Goal: Information Seeking & Learning: Learn about a topic

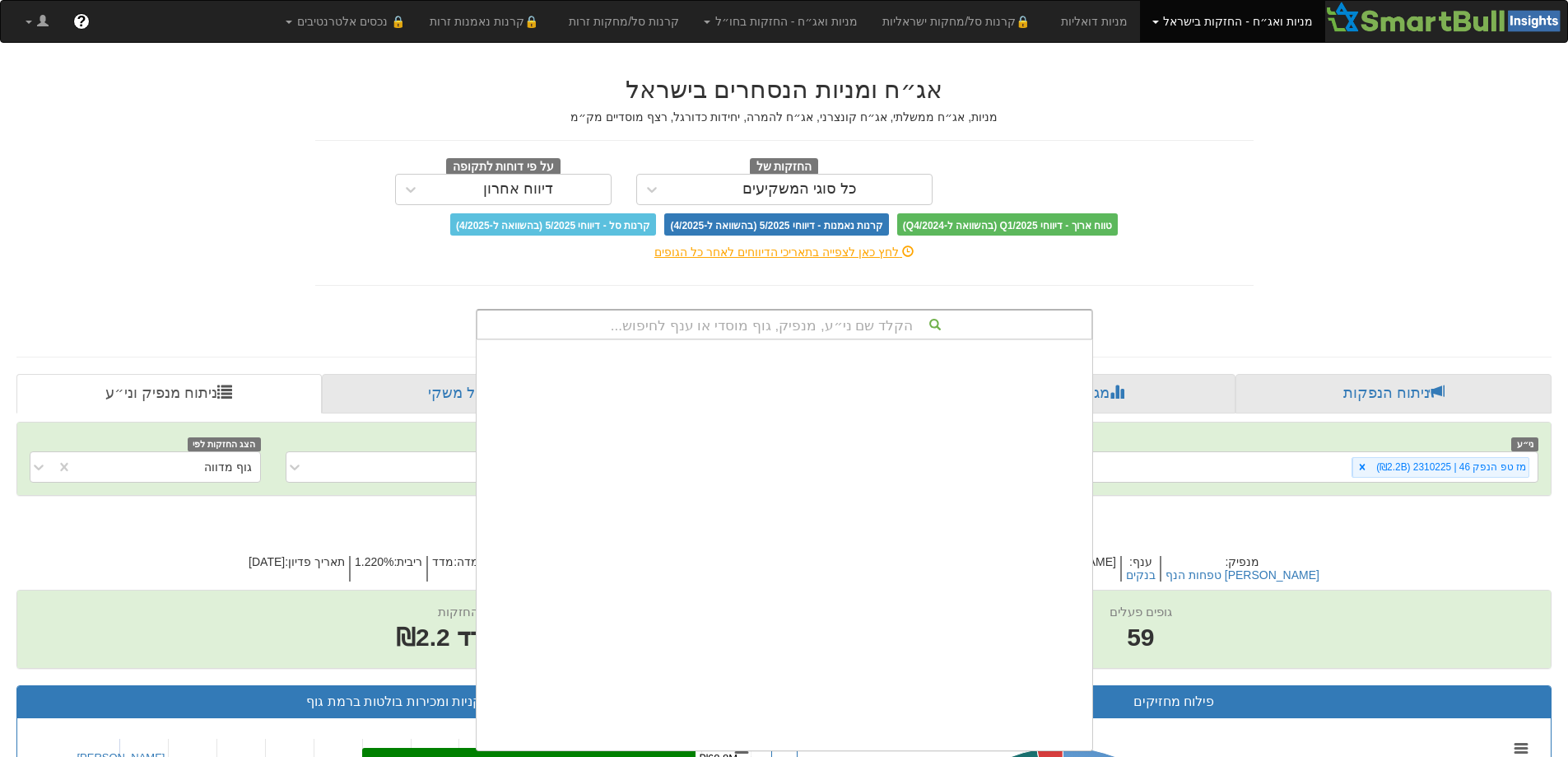
scroll to position [410, 0]
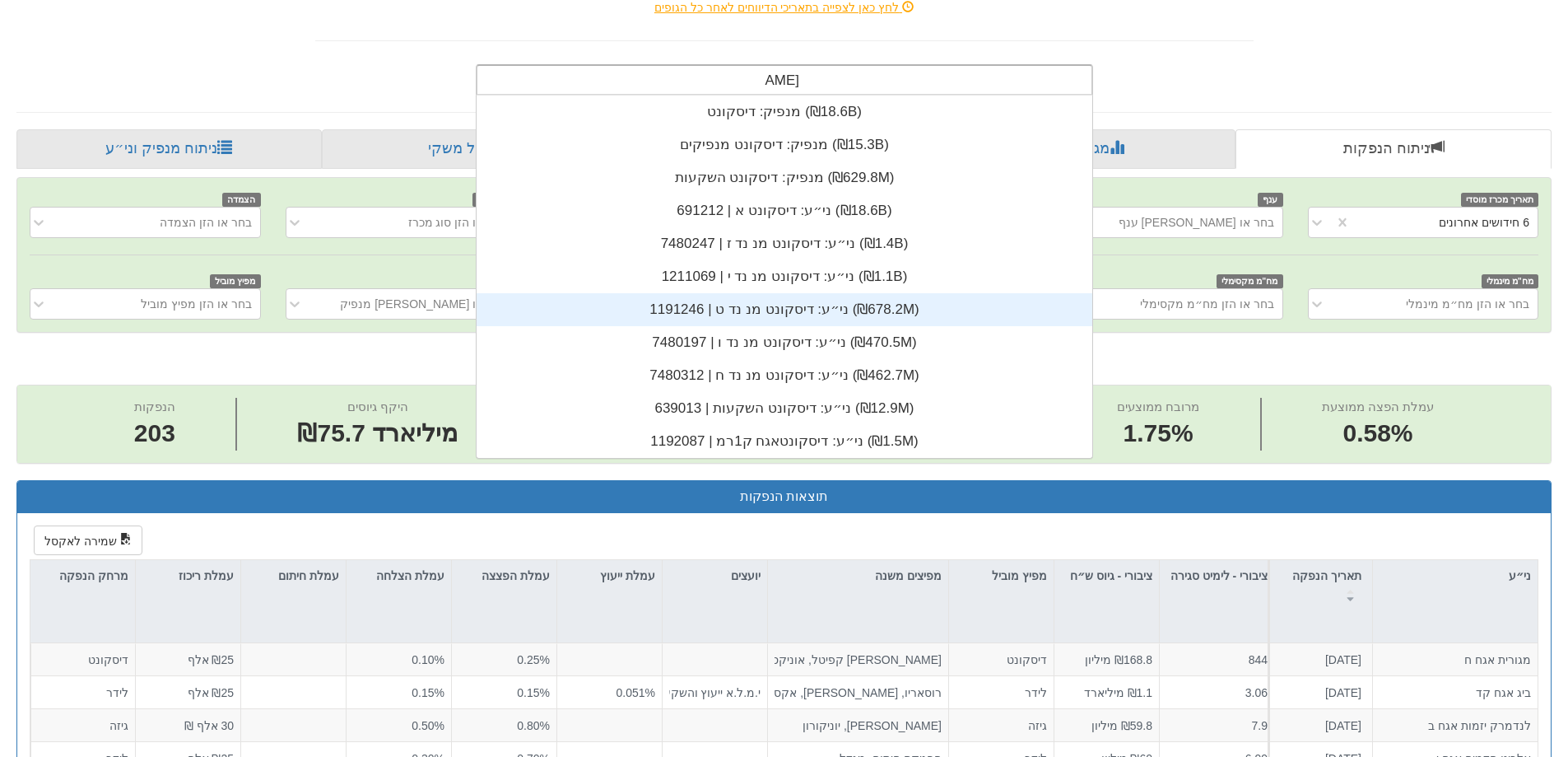
scroll to position [247, 0]
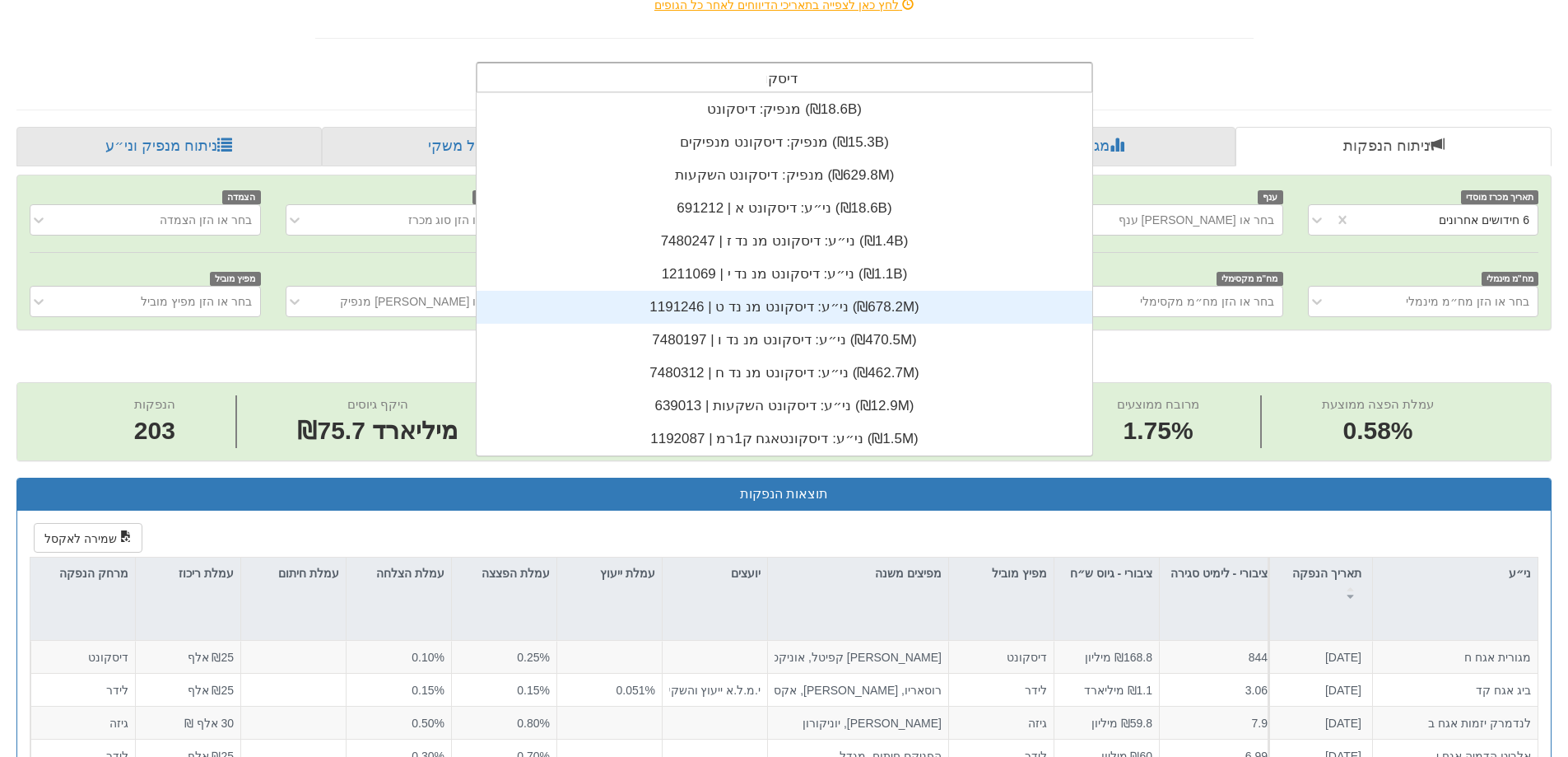
type input "דיסק"
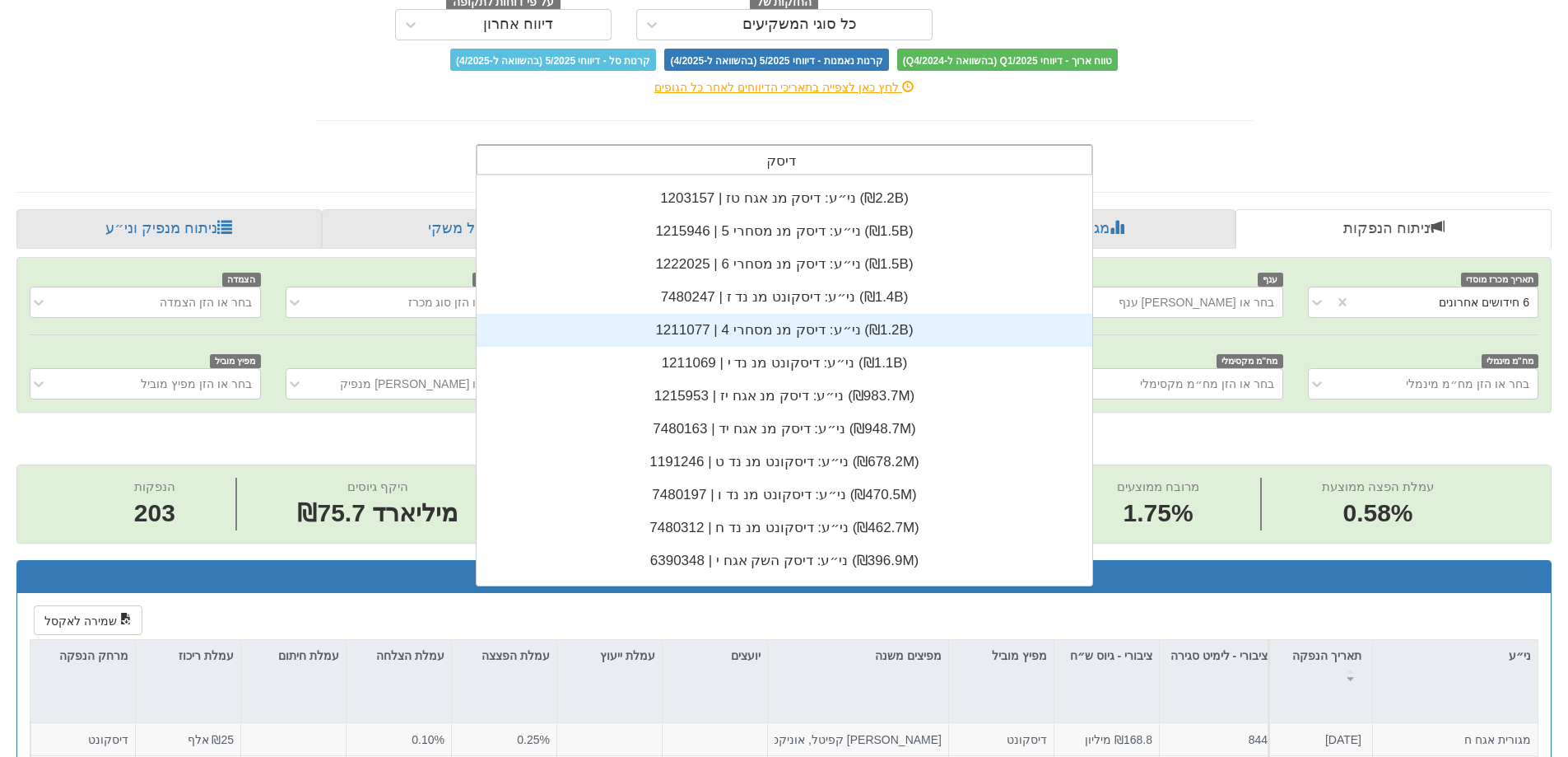
scroll to position [165, 0]
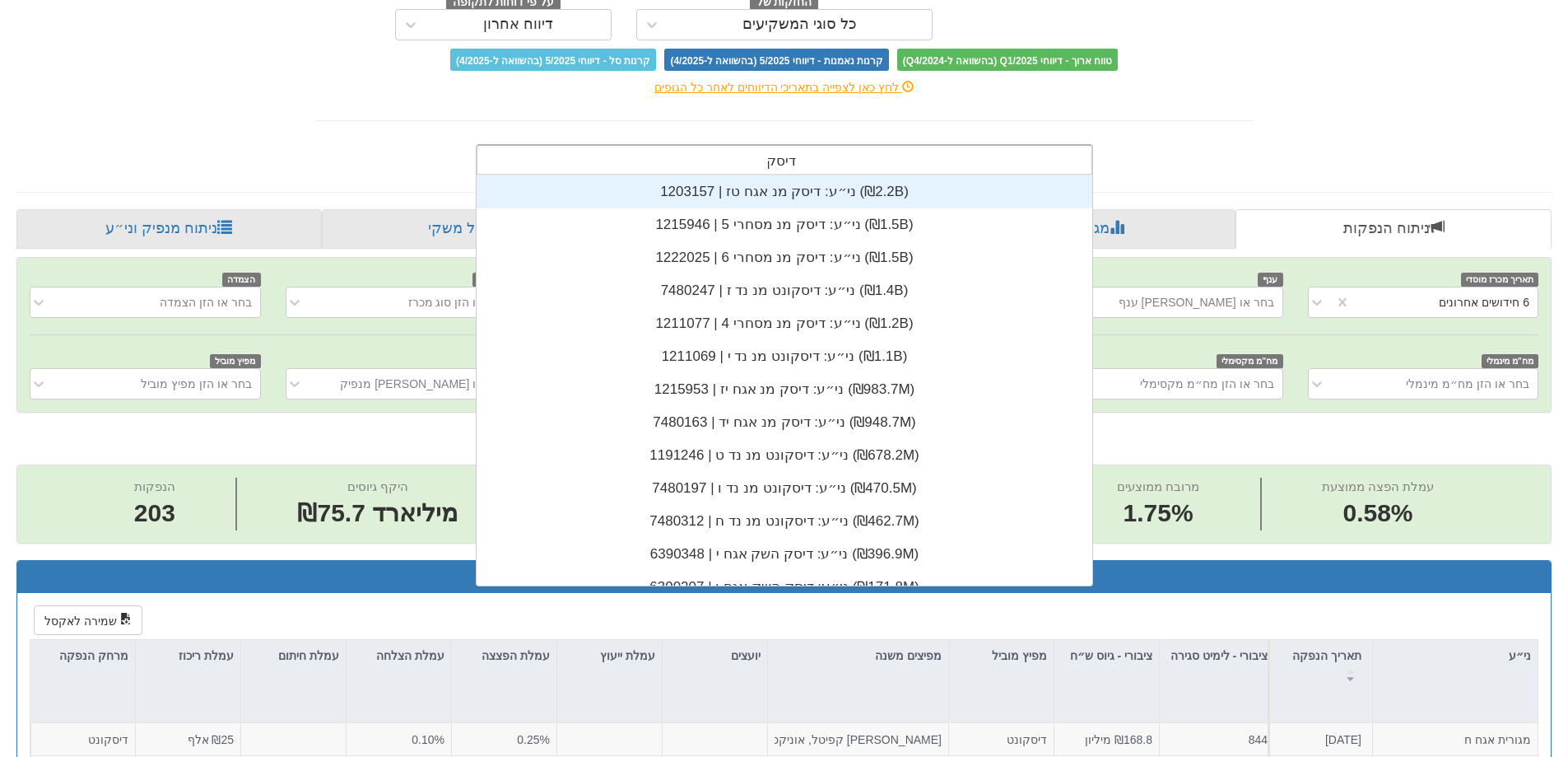
click at [863, 189] on div "ני״ע: ‏דיסק מנ אגח טז | 1203157 ‎(₪2.2B)‎" at bounding box center [784, 192] width 616 height 33
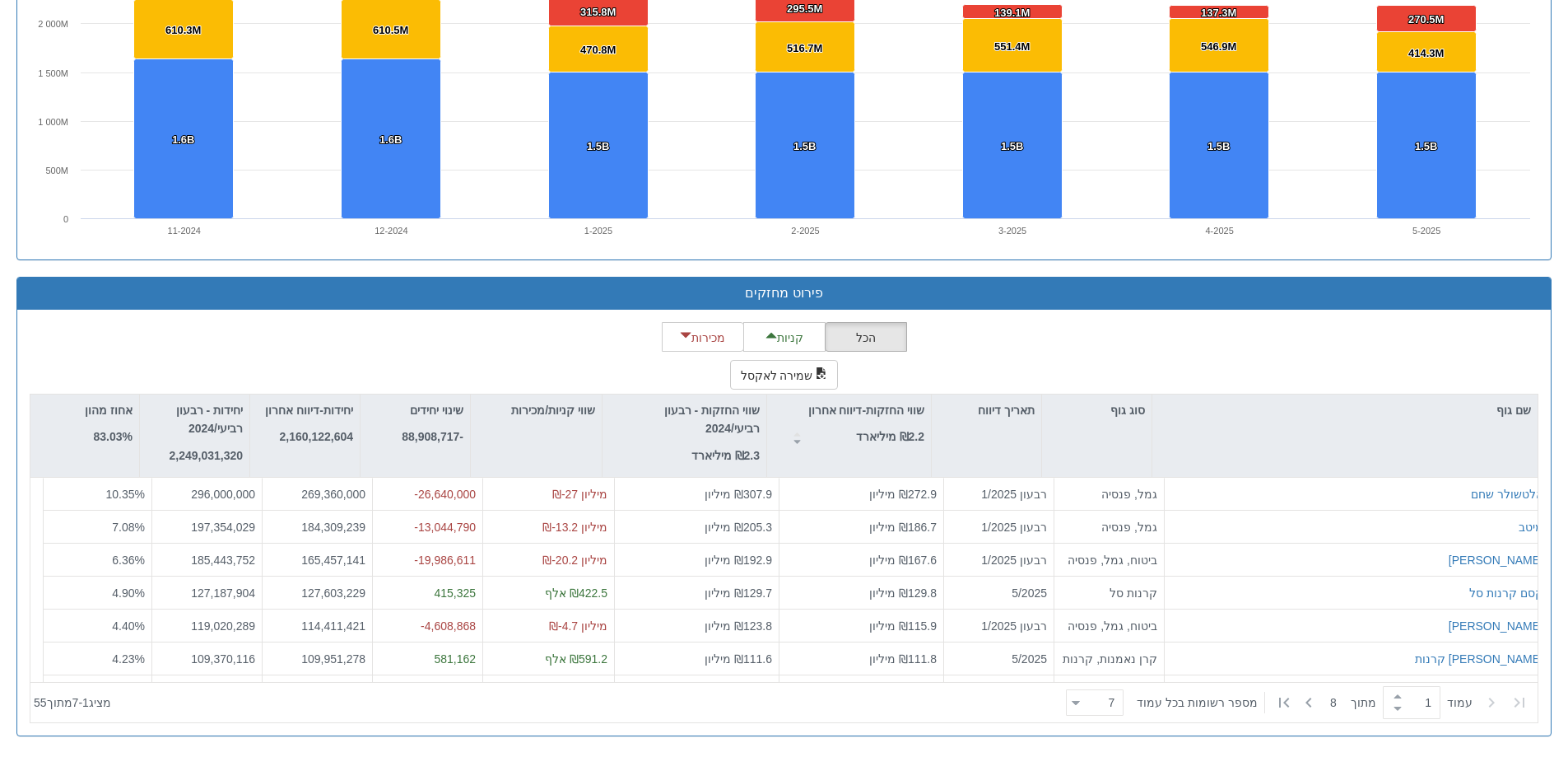
scroll to position [410, 0]
click at [1300, 707] on icon at bounding box center [1309, 702] width 19 height 19
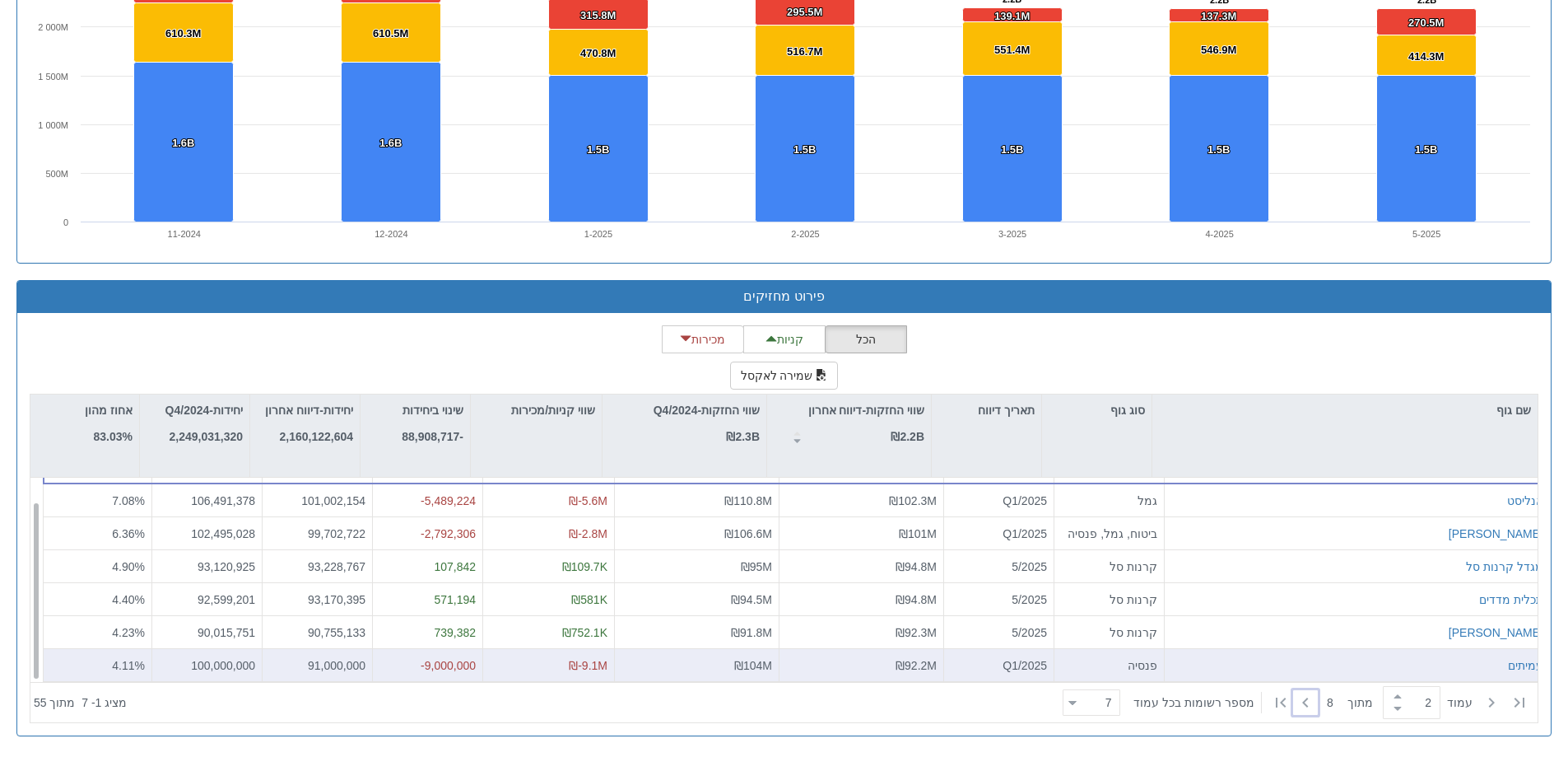
scroll to position [1212, 0]
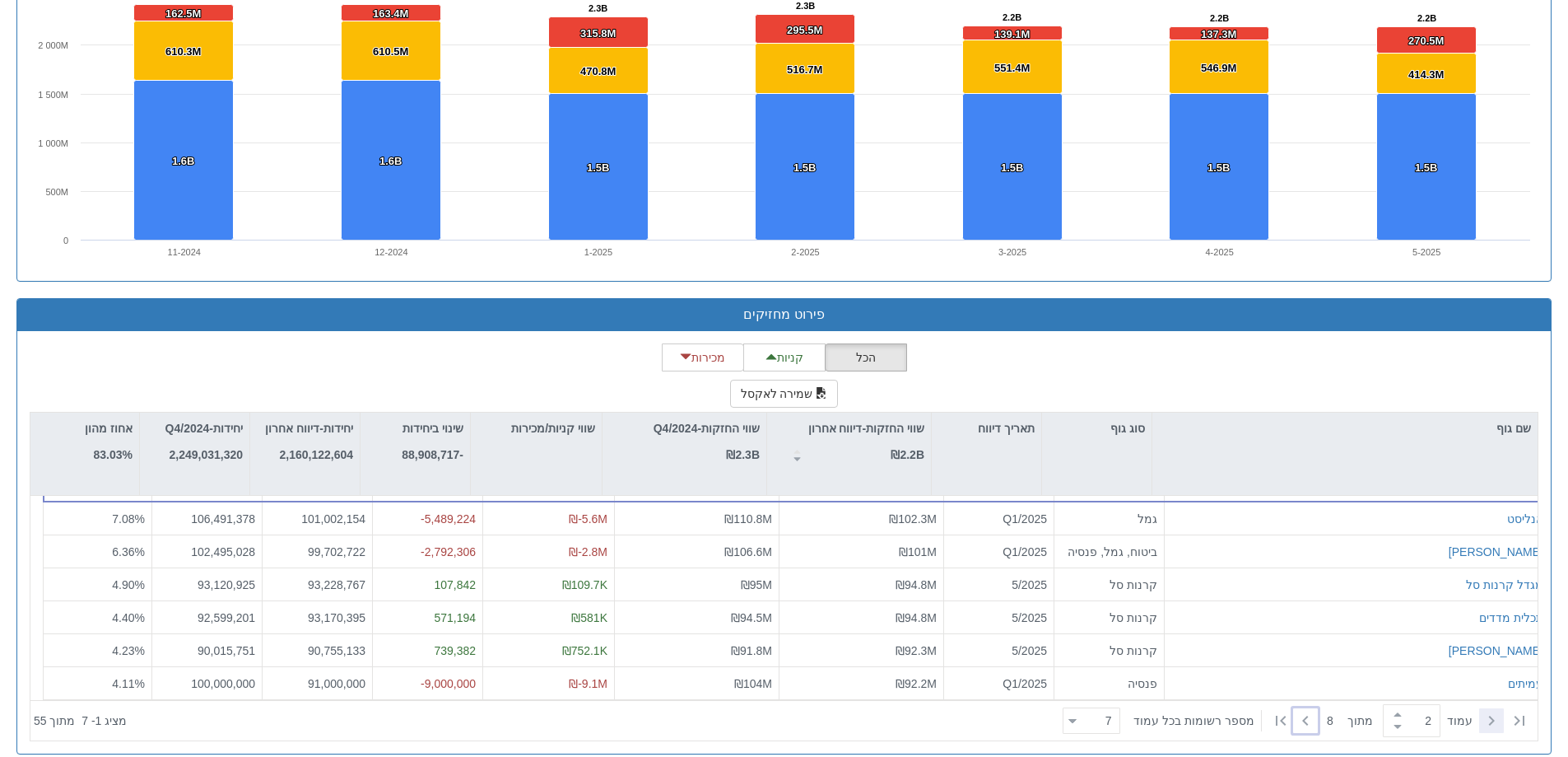
click at [1481, 703] on div "‏עמוד 2 ‏ מתוך 8 ‏מספר רשומות בכל עמוד 7 7" at bounding box center [1295, 721] width 478 height 37
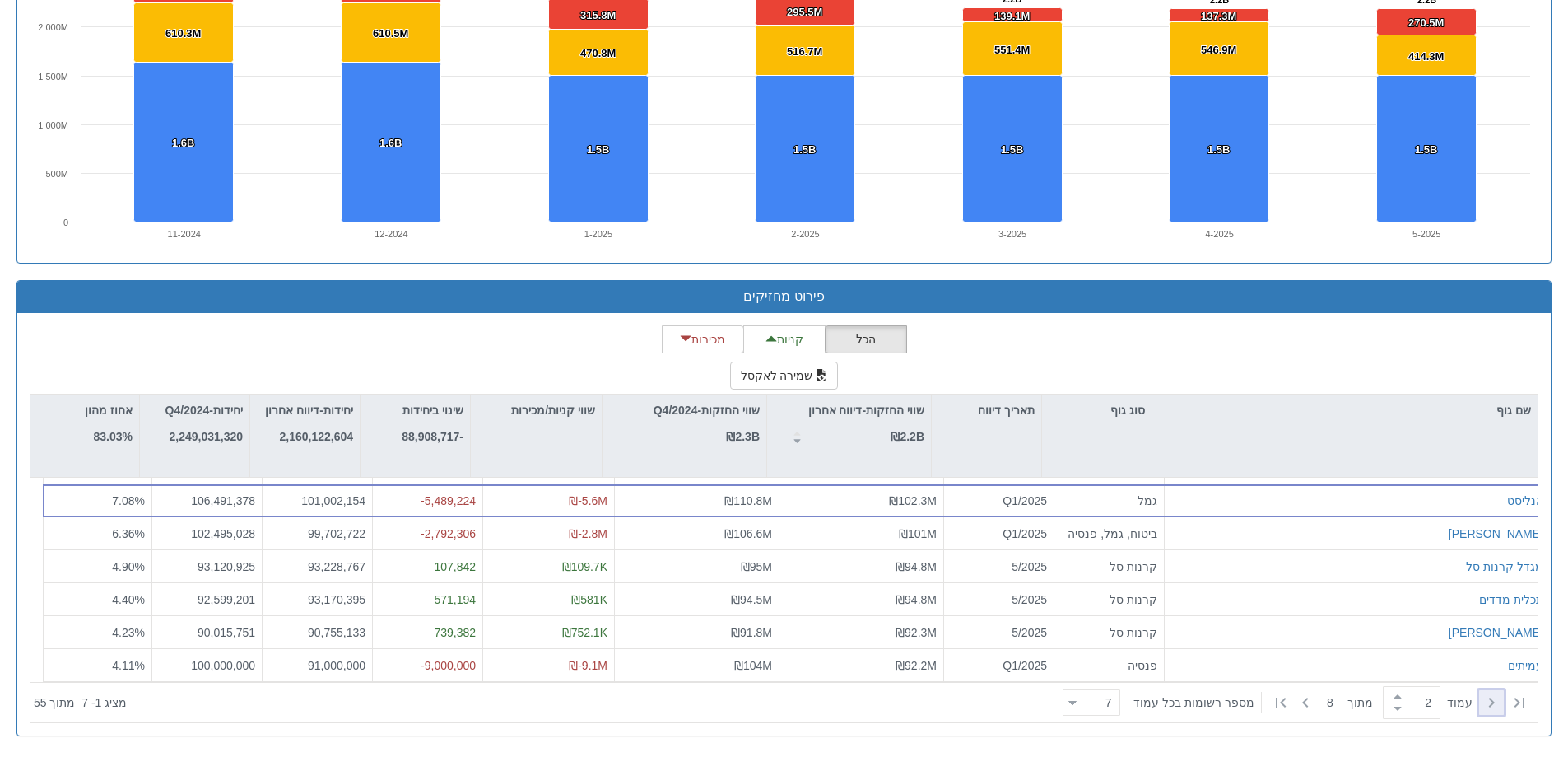
click at [1502, 703] on div at bounding box center [1492, 703] width 25 height 25
click at [1307, 707] on icon at bounding box center [1305, 702] width 19 height 19
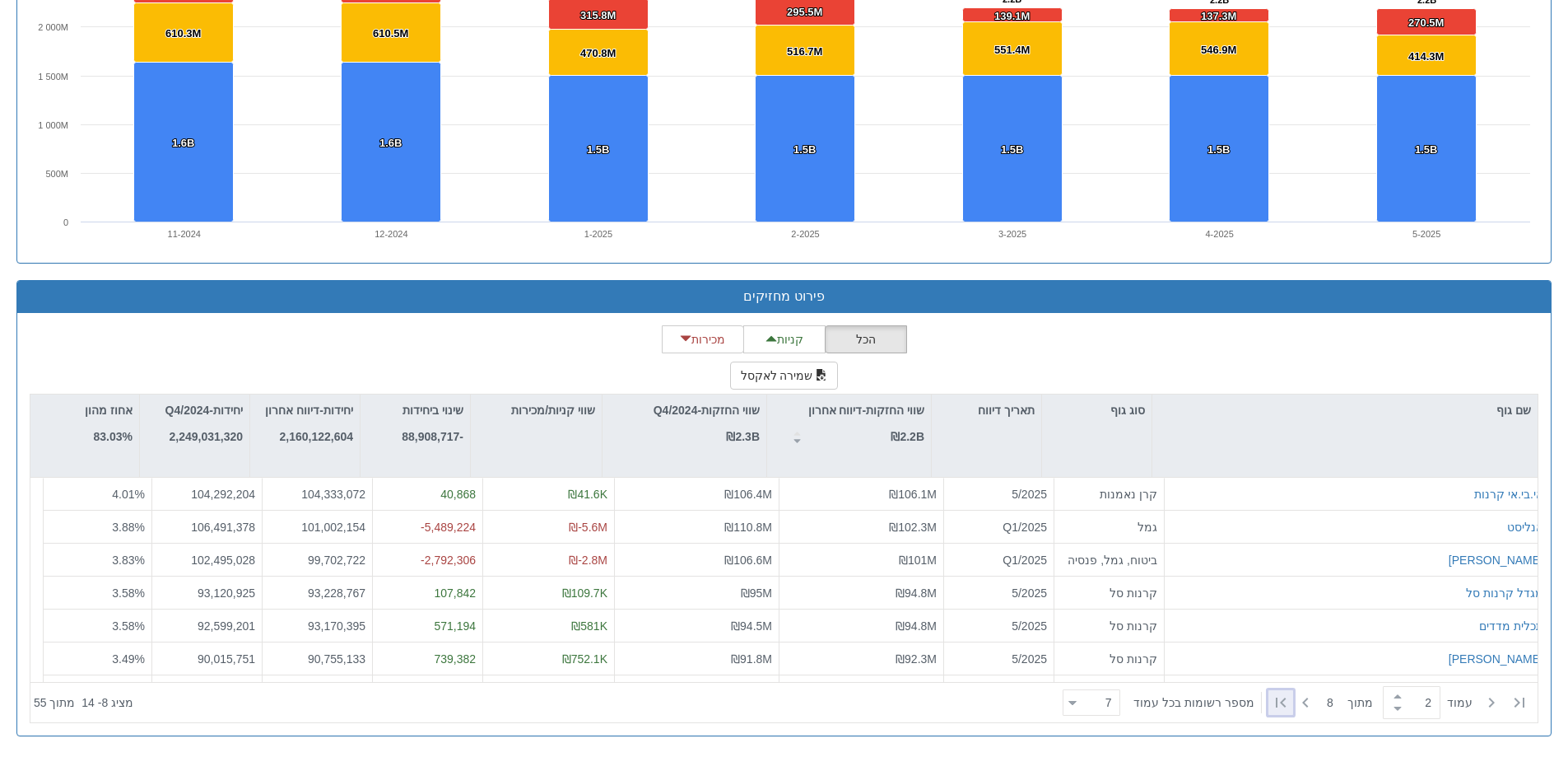
click at [1289, 701] on div at bounding box center [1281, 703] width 25 height 25
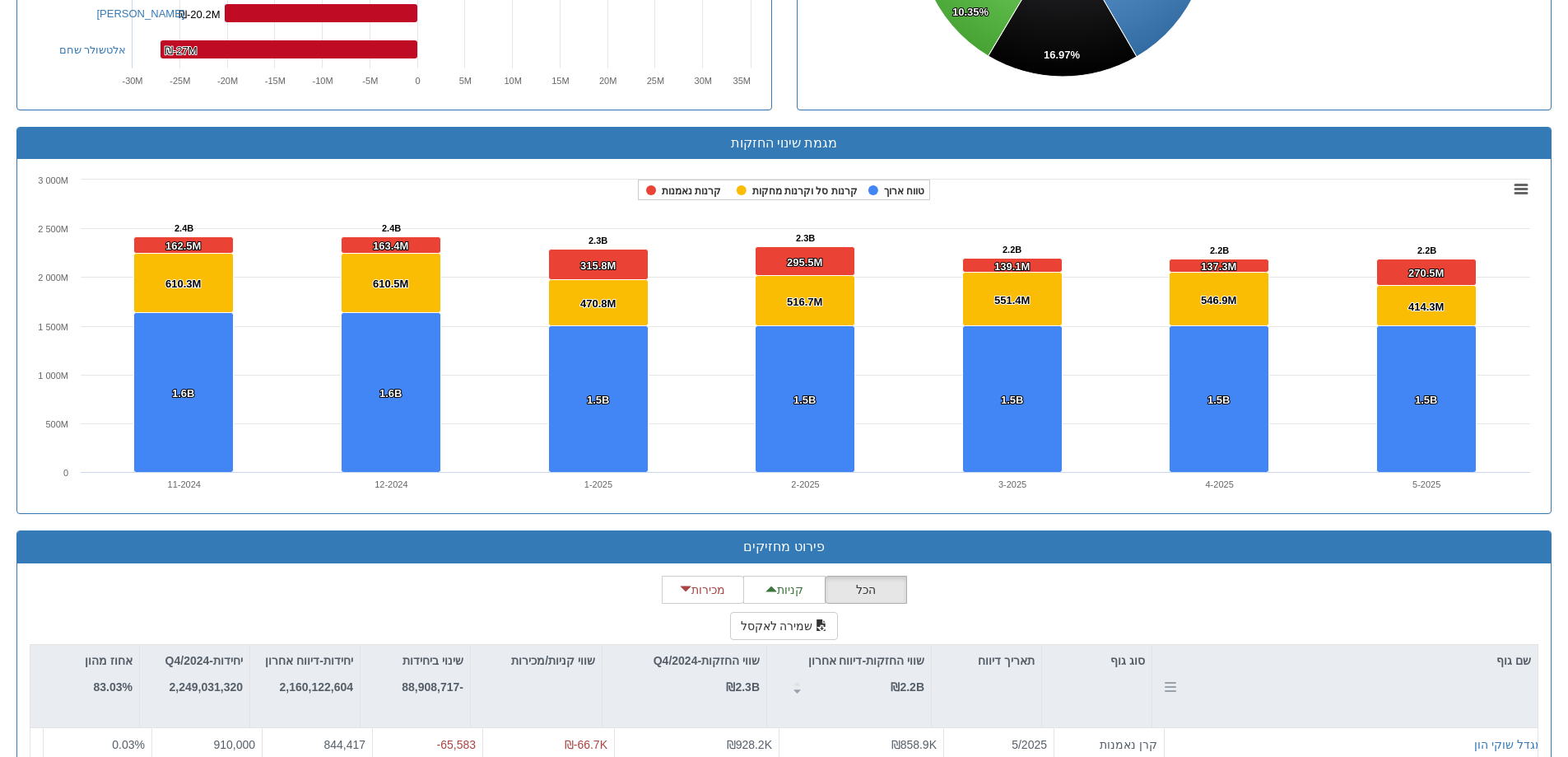
scroll to position [1212, 0]
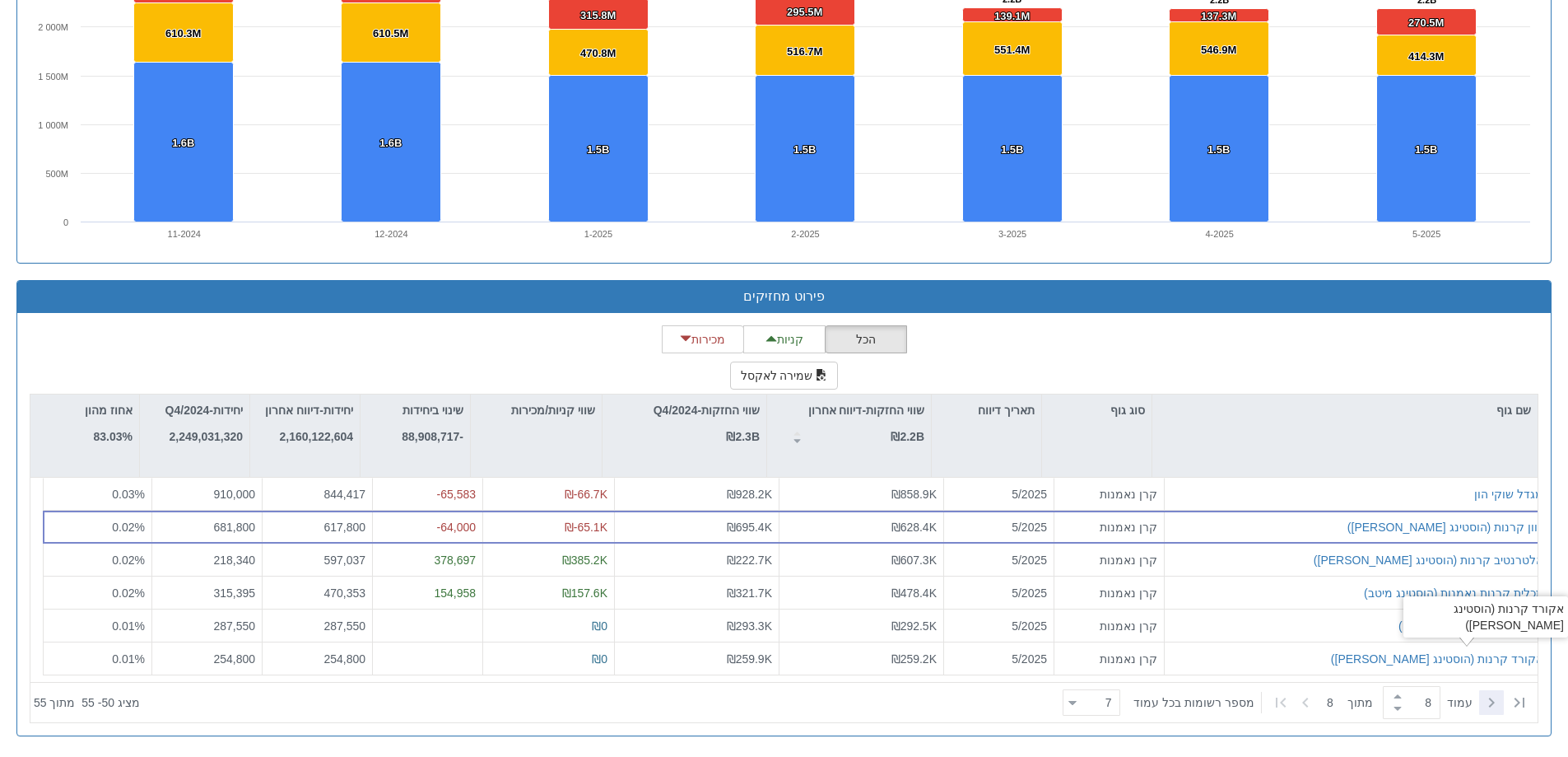
click at [1490, 698] on icon at bounding box center [1492, 702] width 6 height 10
type input "7"
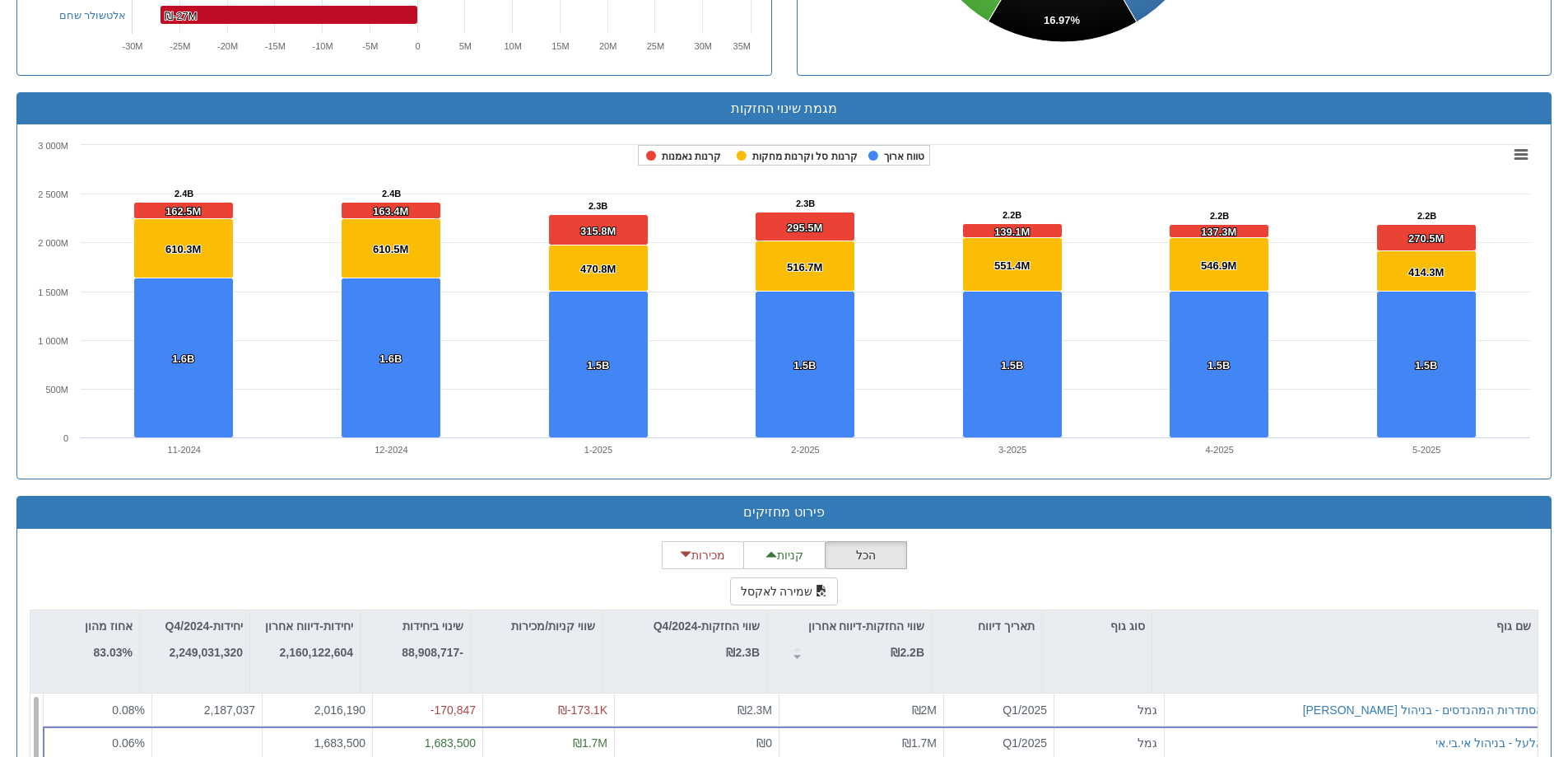
scroll to position [965, 0]
